Goal: Task Accomplishment & Management: Use online tool/utility

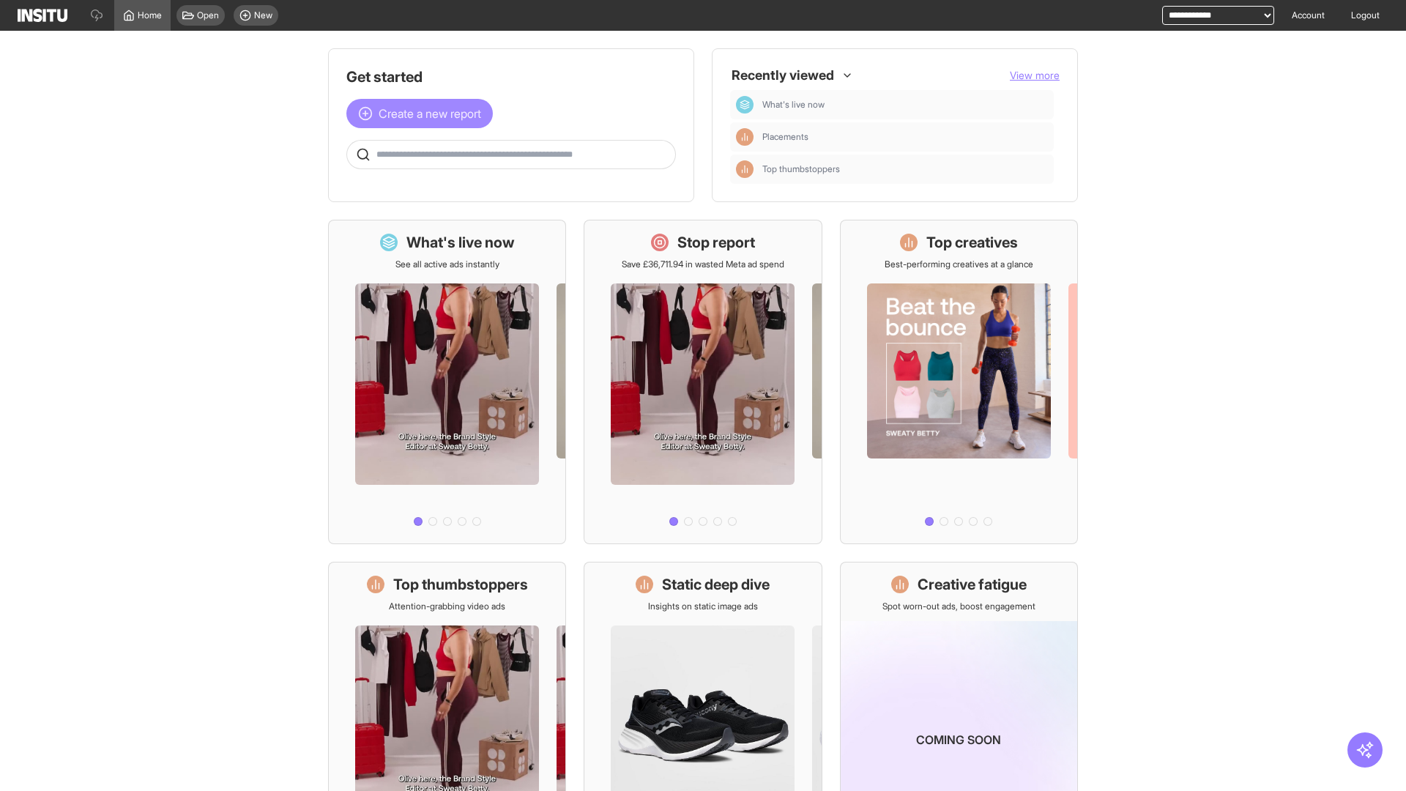
click at [423, 113] on span "Create a new report" at bounding box center [430, 114] width 103 height 18
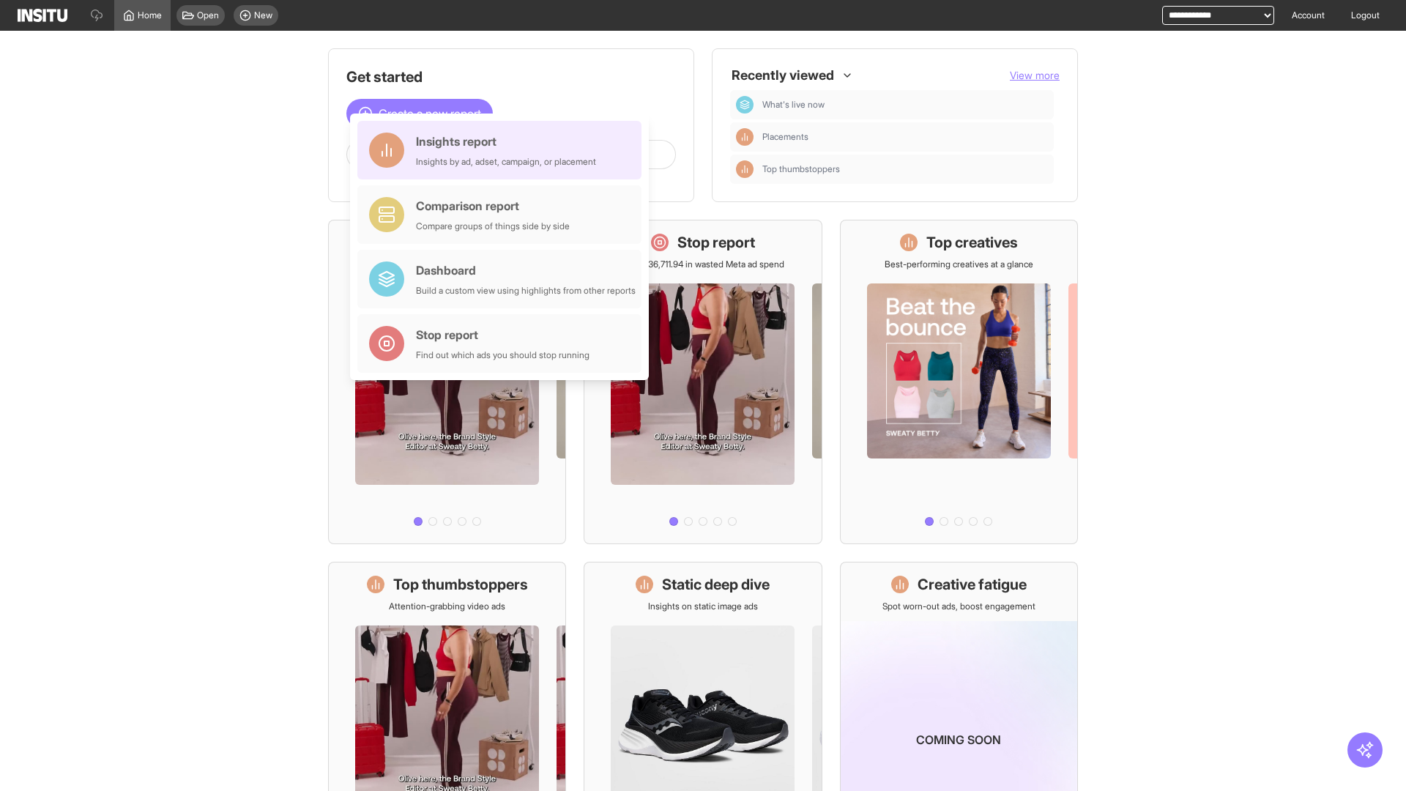
click at [503, 150] on div "Insights report Insights by ad, adset, campaign, or placement" at bounding box center [506, 150] width 180 height 35
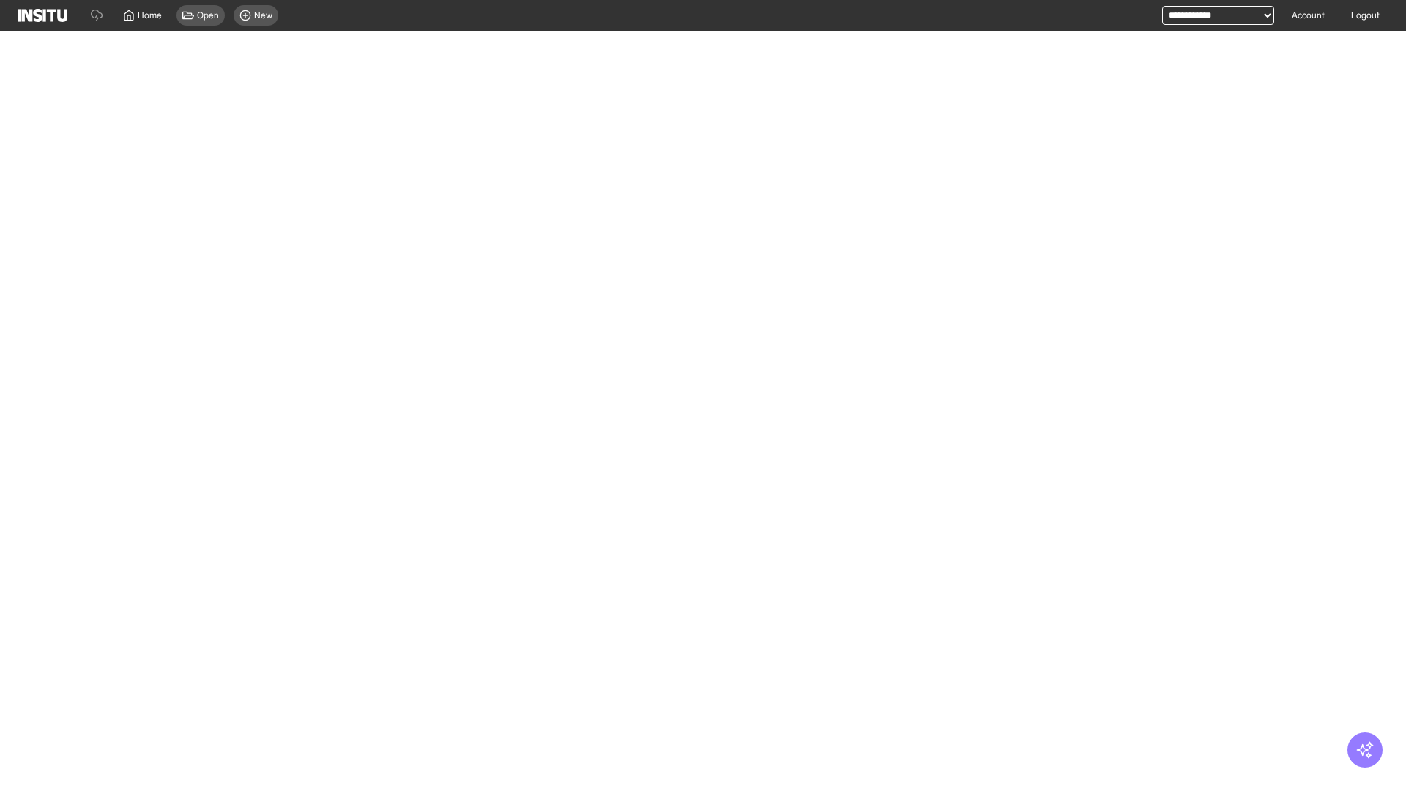
select select "**"
